Goal: Task Accomplishment & Management: Manage account settings

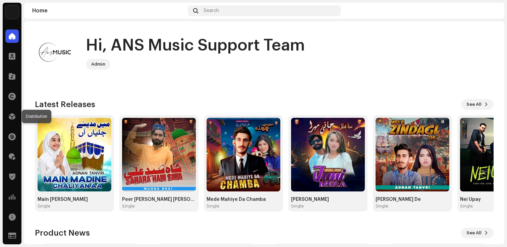
click at [11, 112] on div at bounding box center [11, 116] width 13 height 13
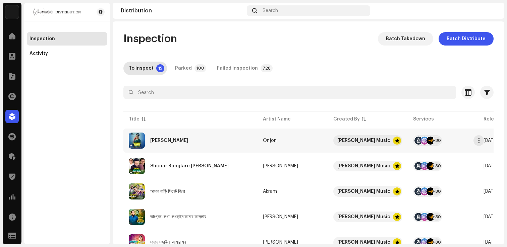
click at [172, 144] on div "[PERSON_NAME]" at bounding box center [190, 141] width 123 height 16
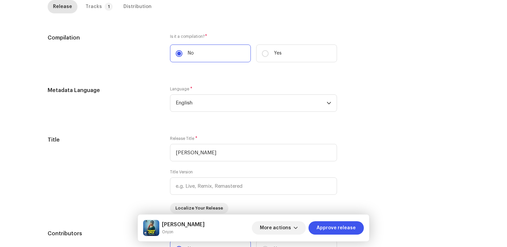
scroll to position [164, 0]
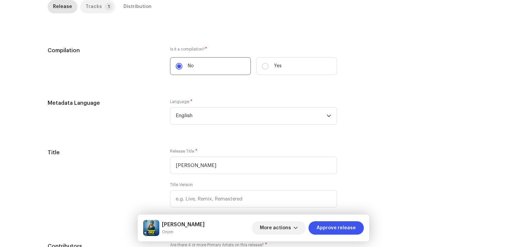
click at [88, 11] on div "Tracks" at bounding box center [93, 6] width 16 height 13
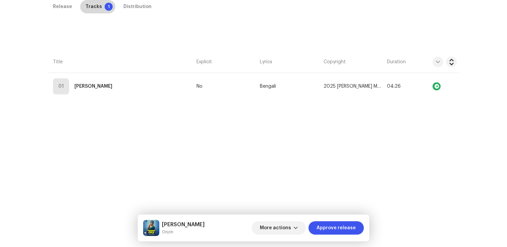
scroll to position [159, 0]
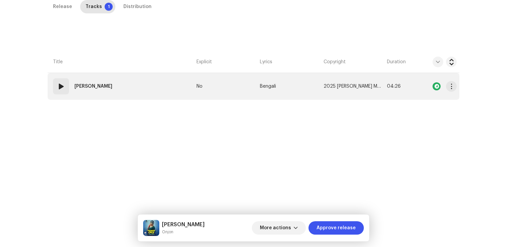
click at [89, 97] on td "01 [PERSON_NAME]" at bounding box center [121, 86] width 146 height 27
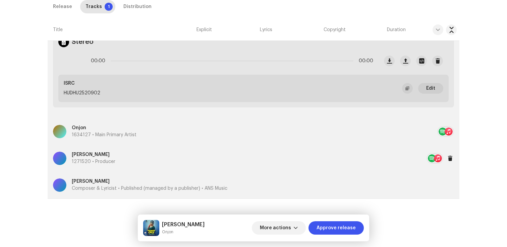
scroll to position [0, 0]
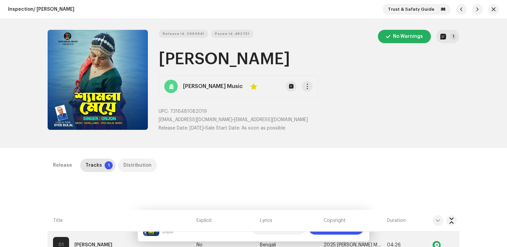
click at [124, 162] on div "Distribution" at bounding box center [137, 165] width 28 height 13
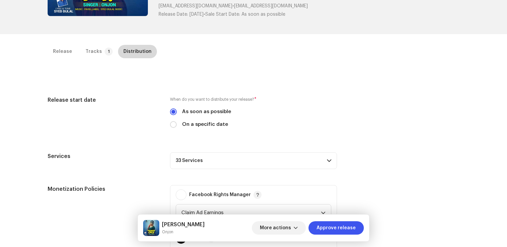
scroll to position [280, 0]
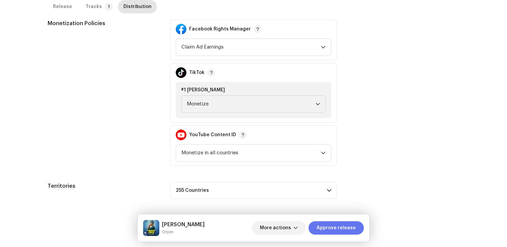
click at [346, 228] on span "Approve release" at bounding box center [335, 227] width 39 height 13
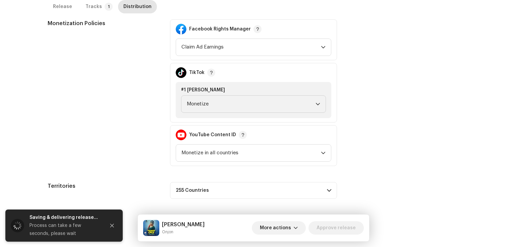
scroll to position [0, 0]
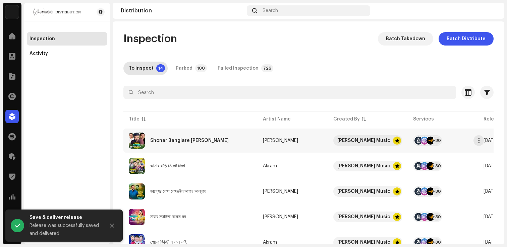
click at [195, 136] on div "Shonar Banglare [PERSON_NAME]" at bounding box center [190, 141] width 123 height 16
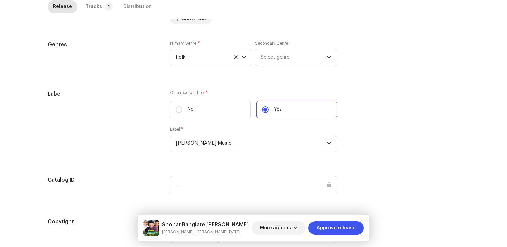
scroll to position [580, 0]
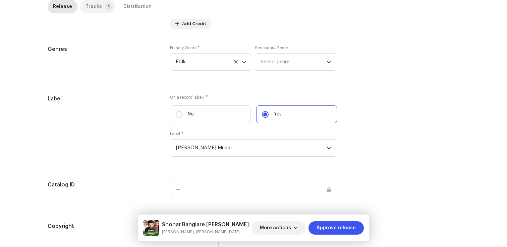
click at [90, 2] on div "Tracks" at bounding box center [93, 6] width 16 height 13
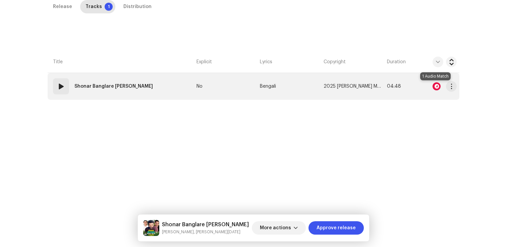
click at [434, 87] on div at bounding box center [436, 86] width 8 height 8
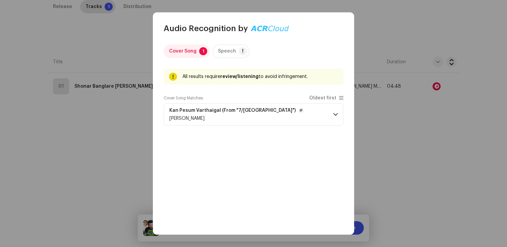
click at [271, 121] on div "[PERSON_NAME]" at bounding box center [236, 118] width 134 height 5
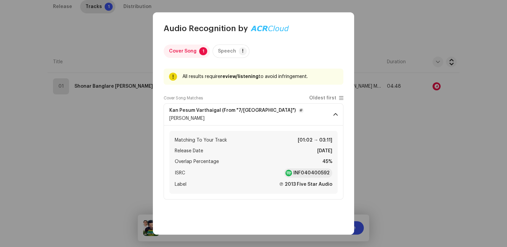
click at [271, 121] on div "[PERSON_NAME]" at bounding box center [236, 118] width 134 height 5
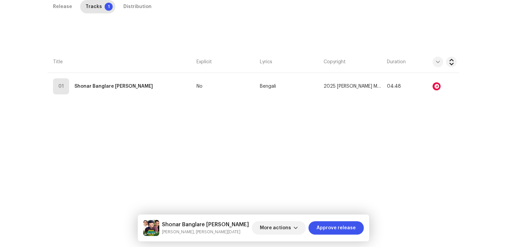
click at [129, 97] on div "Audio Recognition by Cover Song 1 Speech ! All results require review/listening…" at bounding box center [253, 123] width 507 height 247
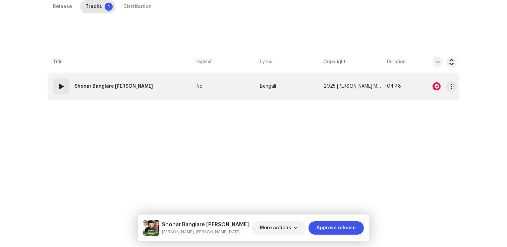
click at [113, 97] on td "01 Shonar Banglare [PERSON_NAME]" at bounding box center [121, 86] width 146 height 27
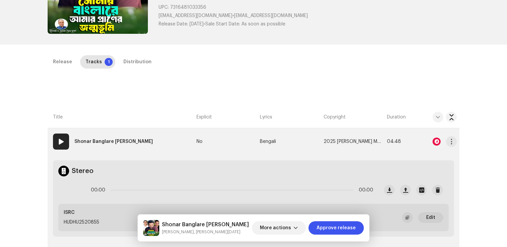
scroll to position [0, 0]
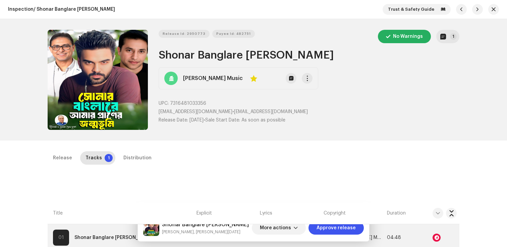
click at [121, 142] on div "Inspection / Shonar Banglare [PERSON_NAME] [PERSON_NAME] Trust & Safety Guide R…" at bounding box center [253, 123] width 507 height 247
click at [134, 163] on div "Distribution" at bounding box center [137, 157] width 28 height 13
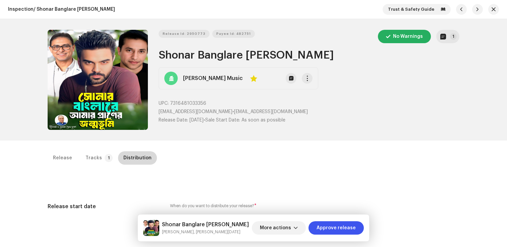
scroll to position [272, 0]
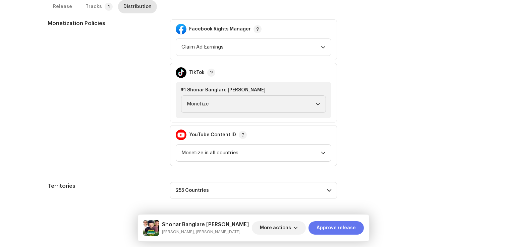
click at [342, 232] on span "Approve release" at bounding box center [335, 227] width 39 height 13
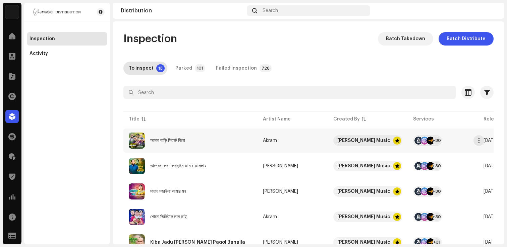
click at [160, 141] on div "আমার বাড়ি সিলেট জিলা" at bounding box center [167, 140] width 35 height 5
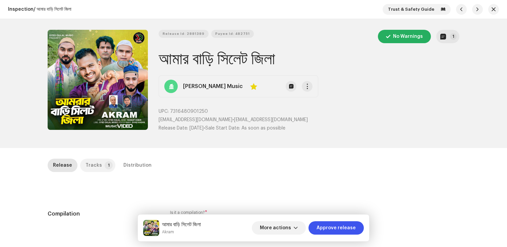
click at [89, 167] on div "Tracks" at bounding box center [93, 165] width 16 height 13
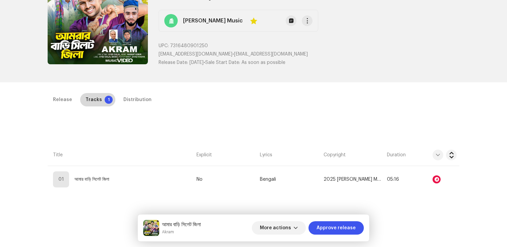
scroll to position [101, 0]
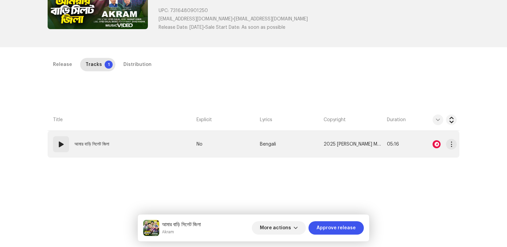
click at [436, 143] on div at bounding box center [436, 144] width 8 height 8
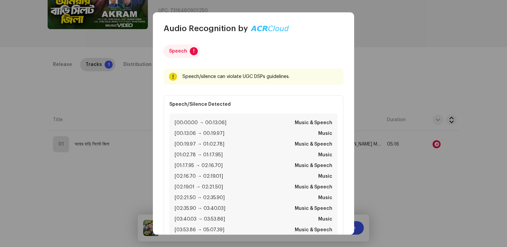
click at [283, 104] on p "Speech/Silence Detected" at bounding box center [253, 104] width 168 height 7
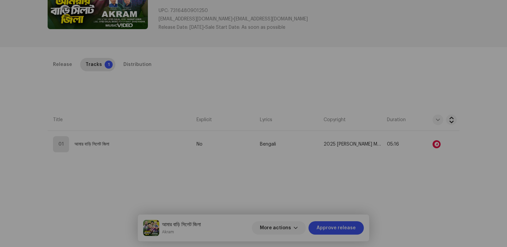
click at [135, 107] on div "Audio Recognition by Speech ! Speech/silence can violate UGC DSPs guidelines. R…" at bounding box center [253, 123] width 507 height 247
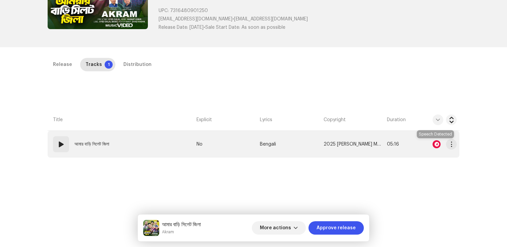
click at [432, 145] on div at bounding box center [436, 144] width 8 height 8
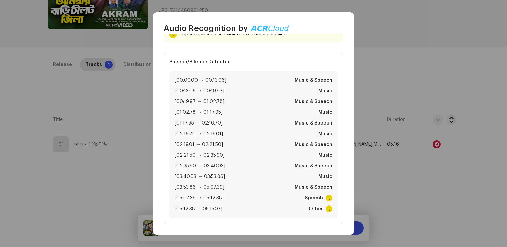
scroll to position [0, 0]
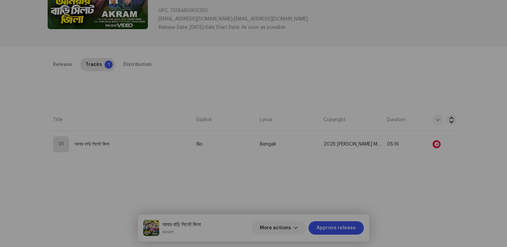
click at [394, 54] on div "Audio Recognition by Speech ! Speech/silence can violate UGC DSPs guidelines. R…" at bounding box center [253, 123] width 507 height 247
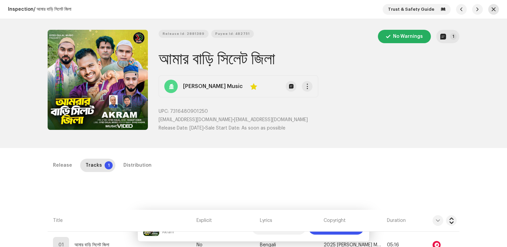
click at [488, 11] on button "button" at bounding box center [493, 9] width 11 height 11
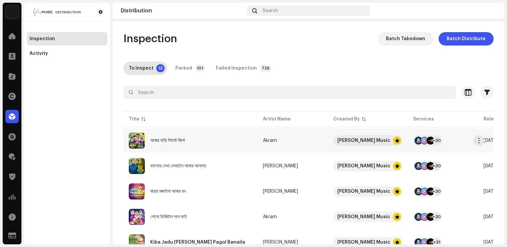
scroll to position [5, 0]
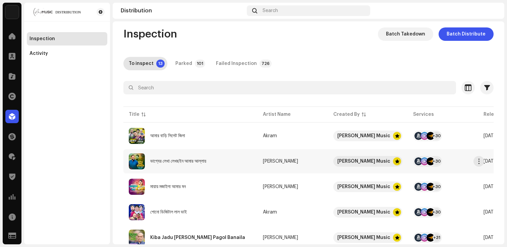
click at [179, 159] on div "ভাগ্যের লেখা লেখছইন আমার আল্লায়" at bounding box center [178, 161] width 56 height 5
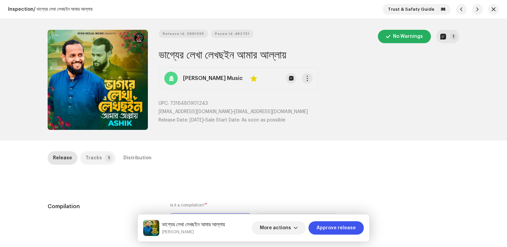
click at [80, 156] on p-tab "Tracks 1" at bounding box center [97, 157] width 35 height 13
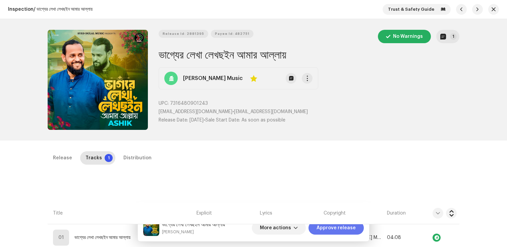
click at [336, 228] on span "Approve release" at bounding box center [335, 227] width 39 height 13
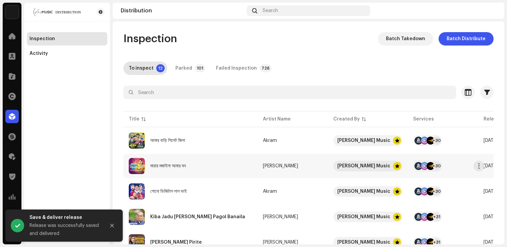
click at [171, 167] on div "মায়ায় মজাইলা আমার মন" at bounding box center [168, 166] width 36 height 5
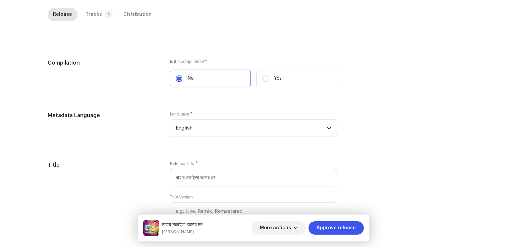
scroll to position [34, 0]
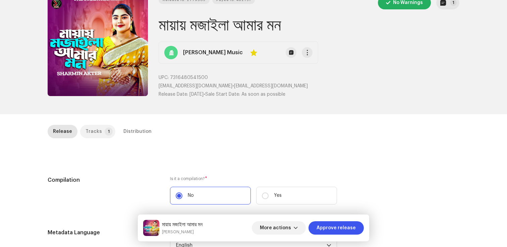
click at [97, 132] on p-tab "Tracks 1" at bounding box center [97, 131] width 35 height 13
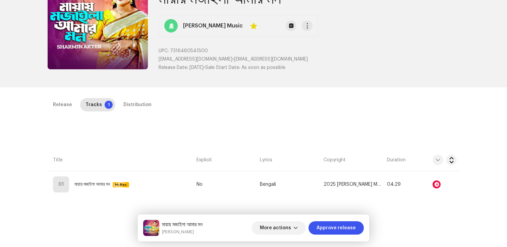
scroll to position [68, 0]
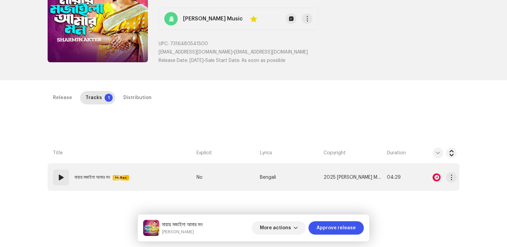
click at [434, 177] on div at bounding box center [436, 178] width 8 height 8
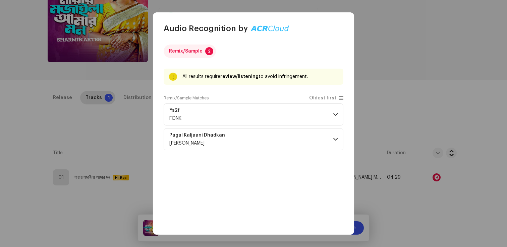
click at [269, 115] on p-accordion-header "Ys2f FONK" at bounding box center [254, 115] width 180 height 22
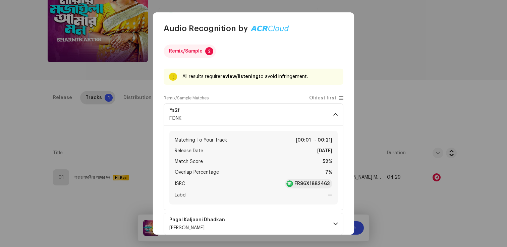
click at [269, 115] on p-accordion-header "Ys2f FONK" at bounding box center [254, 115] width 180 height 22
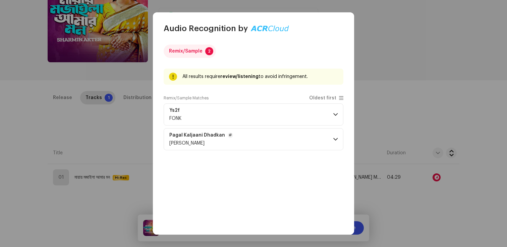
click at [271, 146] on p-accordion-header "Pagal Kaljaani [PERSON_NAME] Gorakha" at bounding box center [254, 139] width 180 height 22
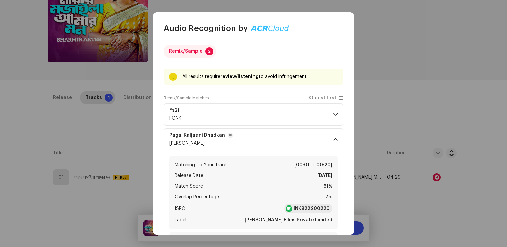
click at [271, 146] on p-accordion-header "Pagal Kaljaani [PERSON_NAME] Gorakha" at bounding box center [254, 139] width 180 height 22
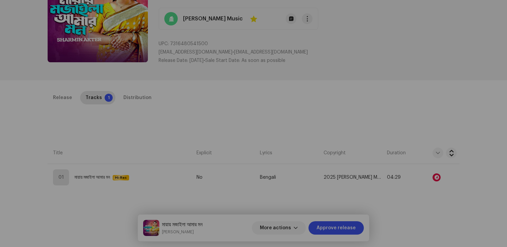
click at [148, 101] on div "Audio Recognition by Remix/Sample 2 All results require review/listening to avo…" at bounding box center [253, 123] width 507 height 247
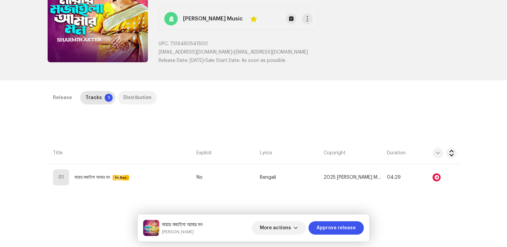
click at [143, 101] on div "Distribution" at bounding box center [137, 97] width 28 height 13
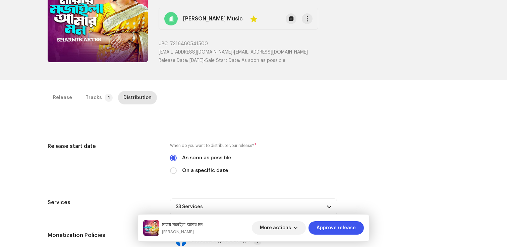
scroll to position [280, 0]
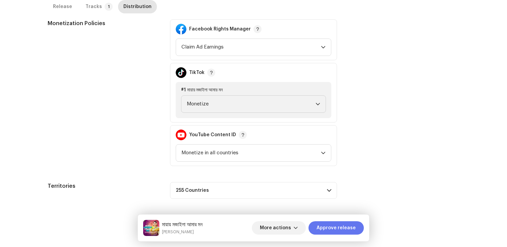
click at [348, 226] on span "Approve release" at bounding box center [335, 227] width 39 height 13
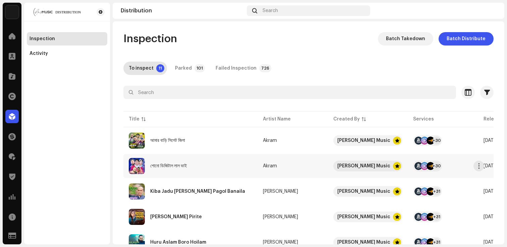
click at [181, 165] on div "শোনো ডিজিটাল লাল ভাই" at bounding box center [168, 166] width 37 height 5
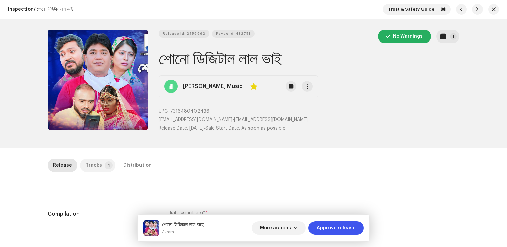
click at [97, 167] on p-tab "Tracks 1" at bounding box center [97, 165] width 35 height 13
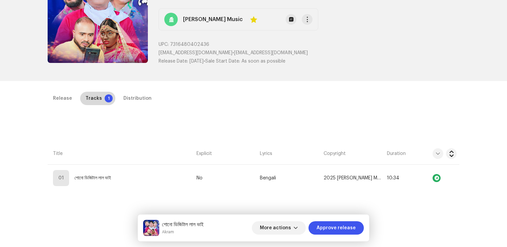
scroll to position [68, 0]
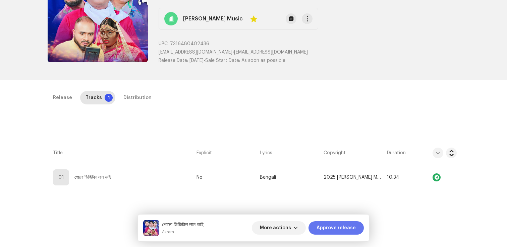
click at [338, 232] on span "Approve release" at bounding box center [335, 227] width 39 height 13
